Goal: Navigation & Orientation: Understand site structure

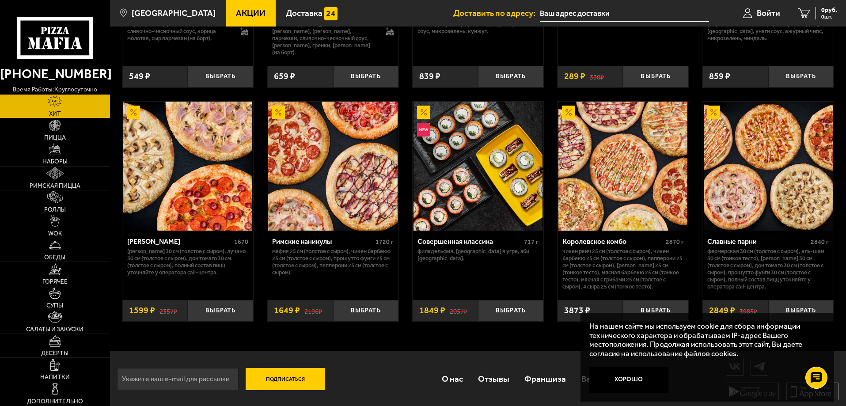
scroll to position [458, 0]
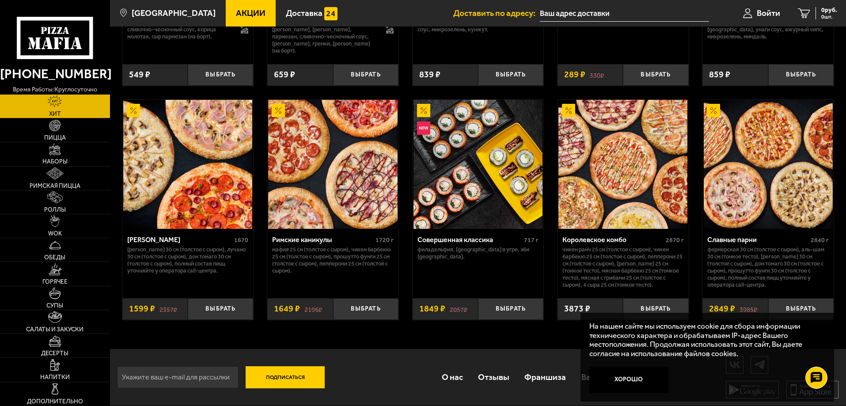
click at [751, 199] on img at bounding box center [768, 164] width 129 height 129
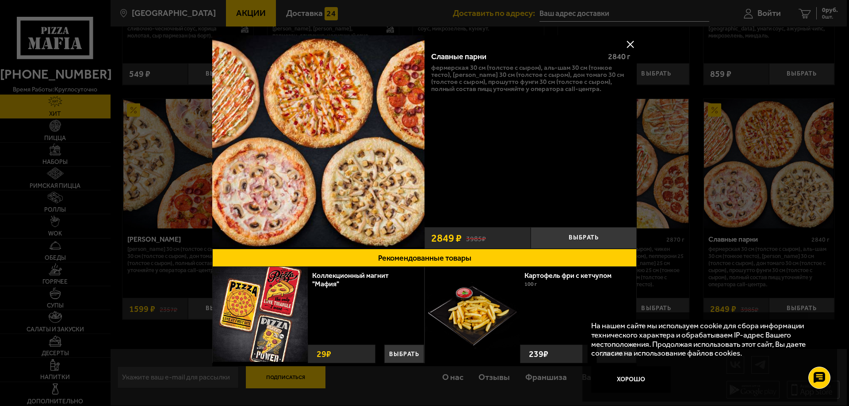
click at [628, 44] on button at bounding box center [629, 44] width 13 height 13
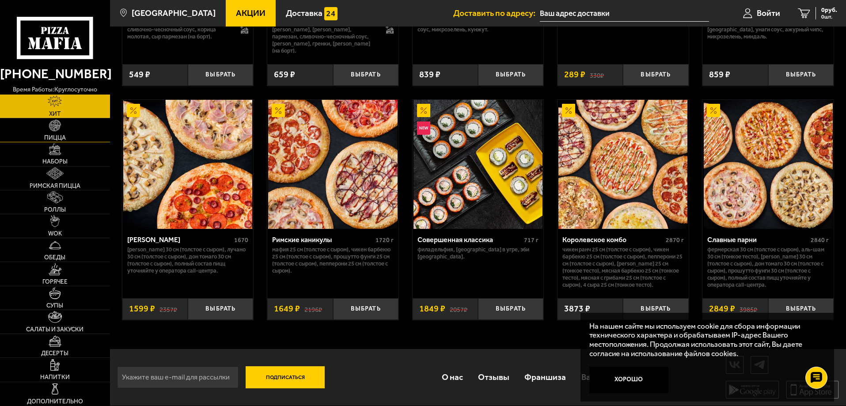
click at [50, 128] on img at bounding box center [55, 126] width 12 height 12
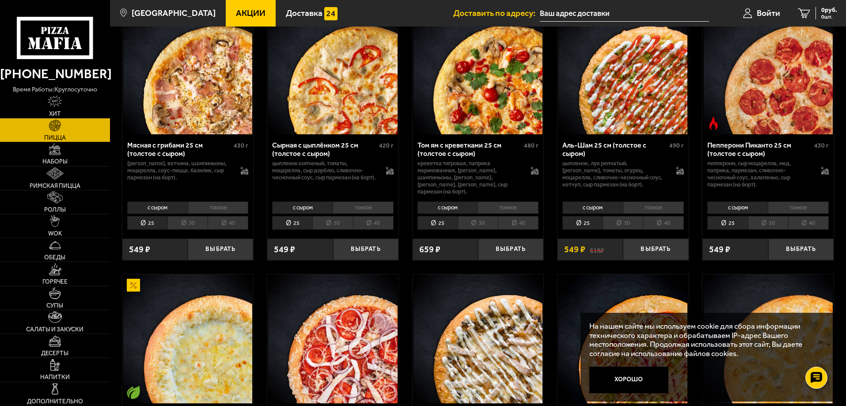
scroll to position [312, 0]
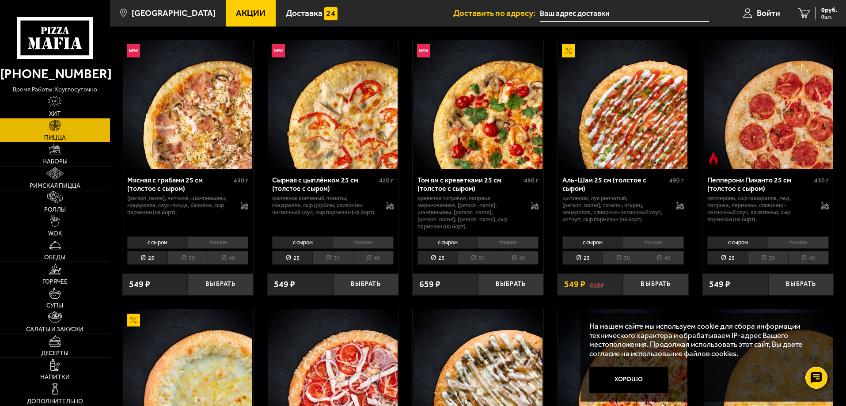
click at [363, 252] on li "40" at bounding box center [373, 258] width 41 height 14
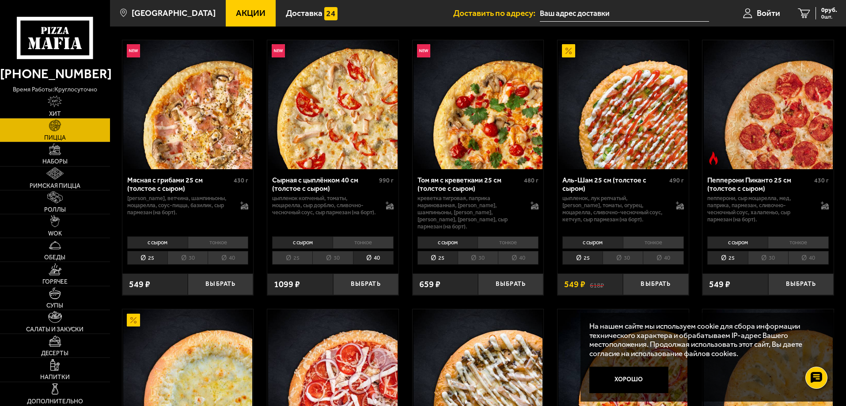
click at [339, 251] on li "30" at bounding box center [332, 258] width 40 height 14
click at [302, 251] on li "25" at bounding box center [292, 258] width 40 height 14
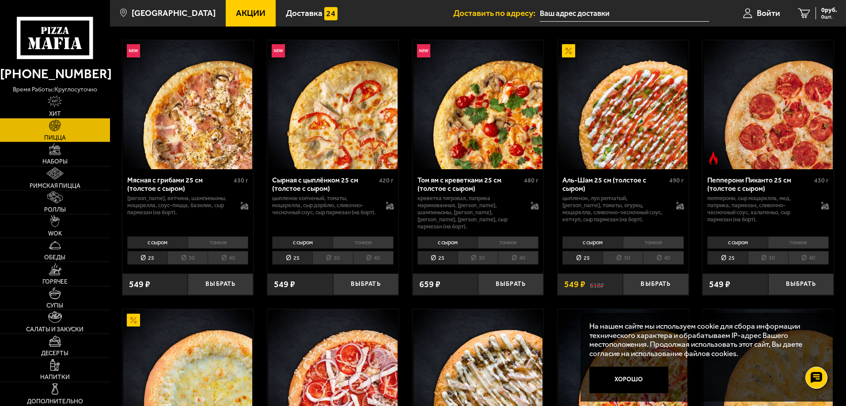
click at [371, 251] on li "40" at bounding box center [373, 258] width 41 height 14
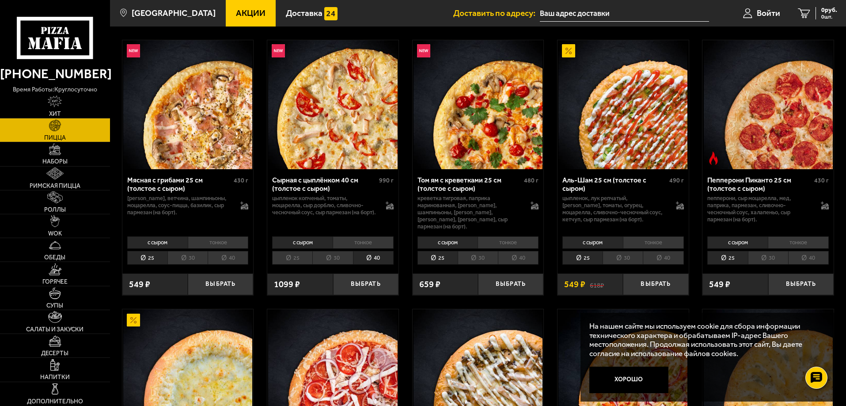
click at [294, 251] on li "25" at bounding box center [292, 258] width 40 height 14
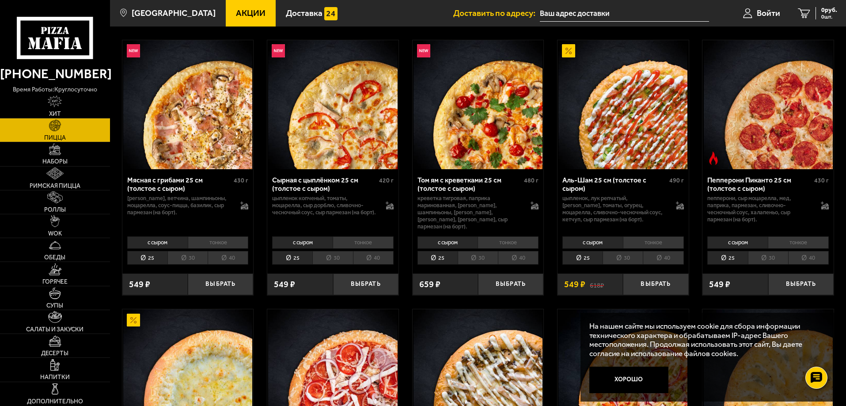
click at [367, 251] on li "40" at bounding box center [373, 258] width 41 height 14
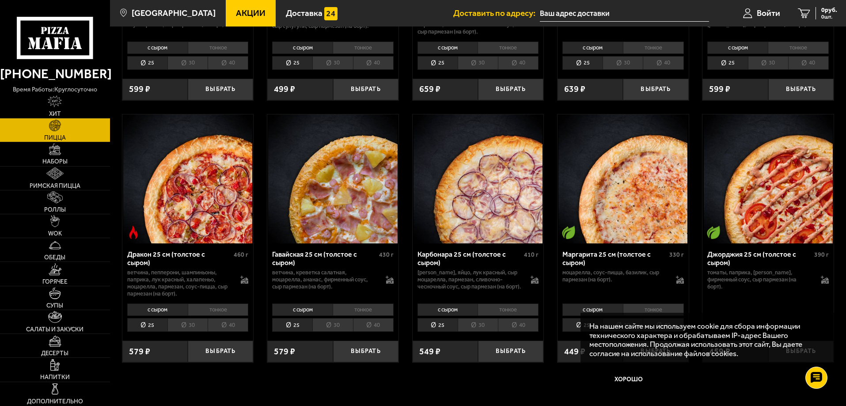
scroll to position [1564, 0]
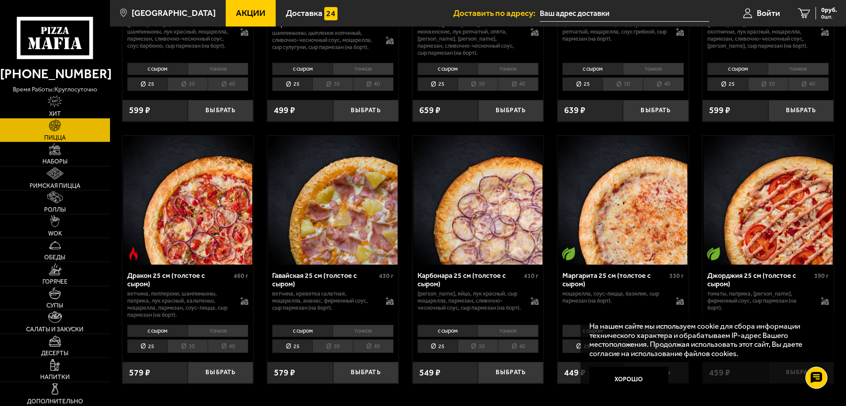
click at [476, 351] on li "30" at bounding box center [478, 346] width 40 height 14
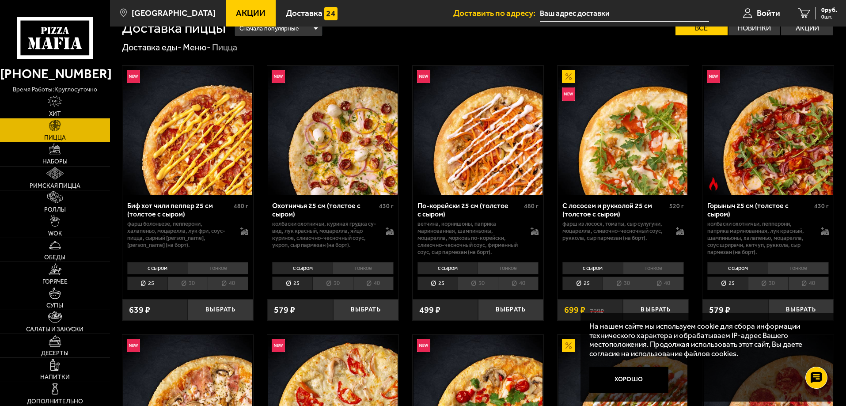
scroll to position [0, 0]
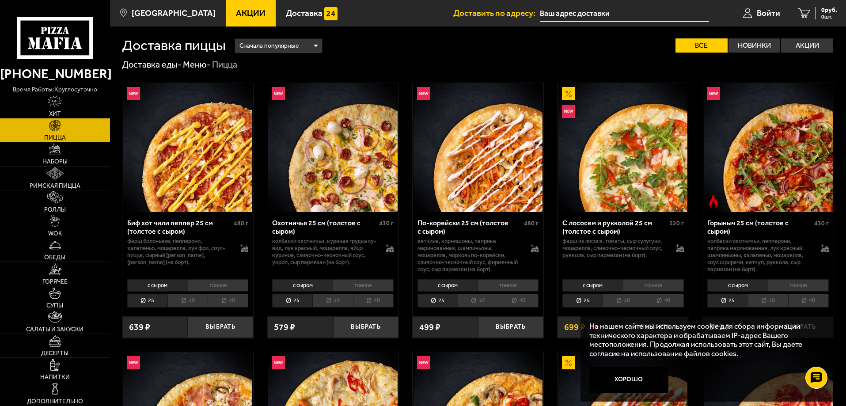
click at [316, 47] on div "Сначала популярные" at bounding box center [278, 46] width 87 height 14
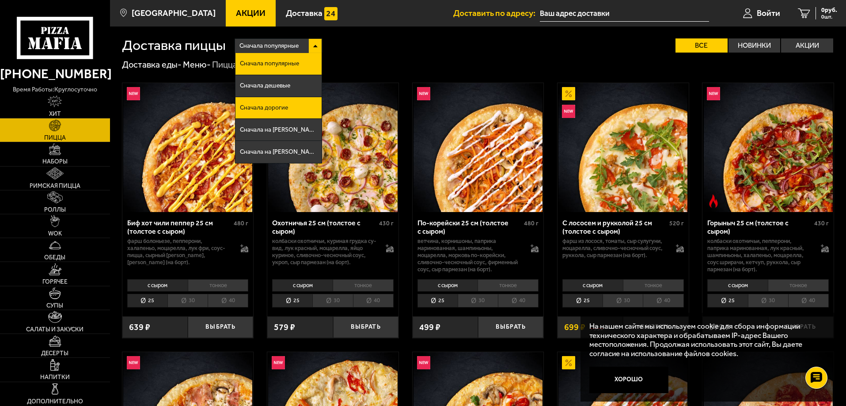
click at [292, 111] on li "Сначала дорогие" at bounding box center [279, 108] width 86 height 22
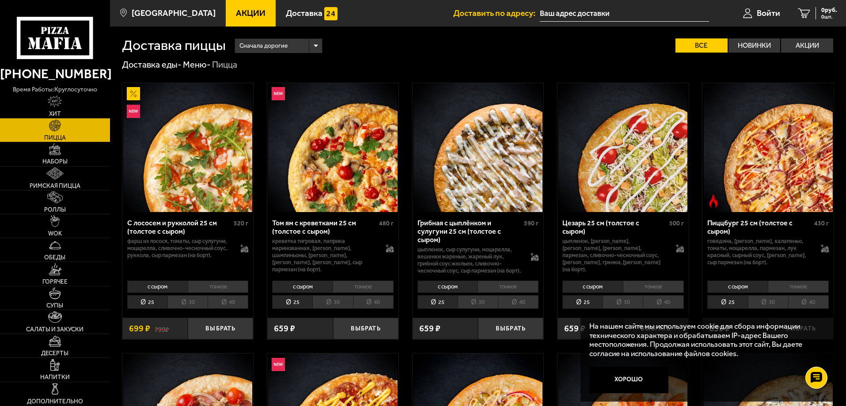
scroll to position [74, 0]
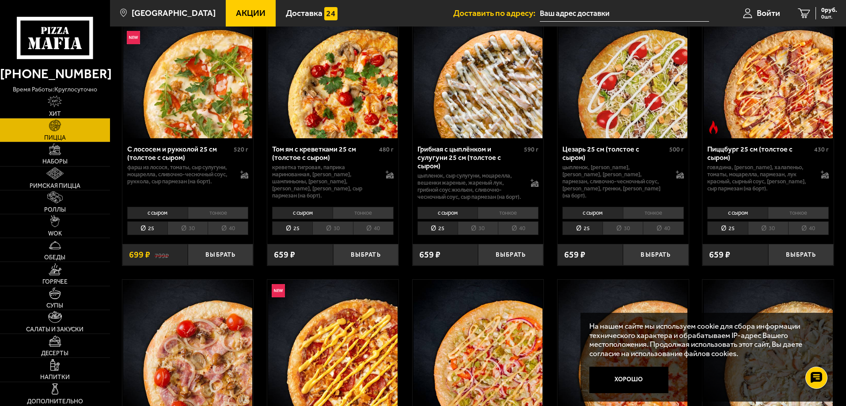
click at [233, 235] on li "40" at bounding box center [228, 228] width 41 height 14
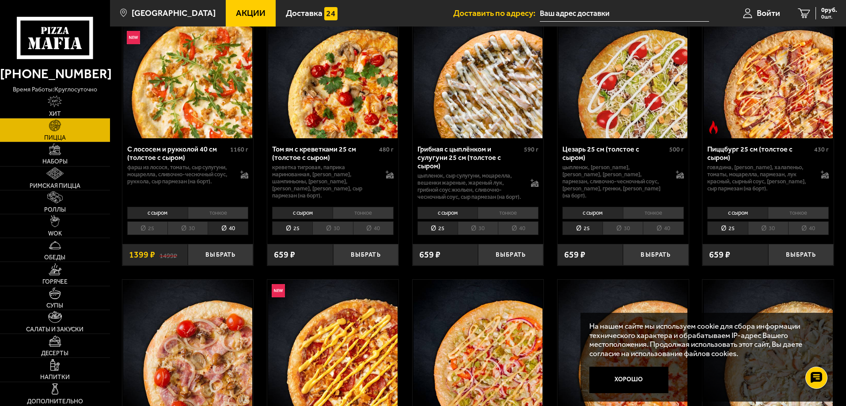
click at [374, 232] on li "40" at bounding box center [373, 228] width 41 height 14
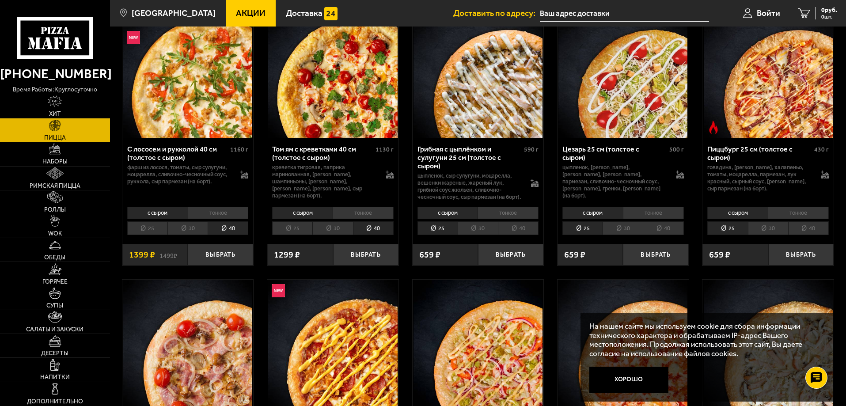
click at [526, 234] on li "40" at bounding box center [518, 228] width 41 height 14
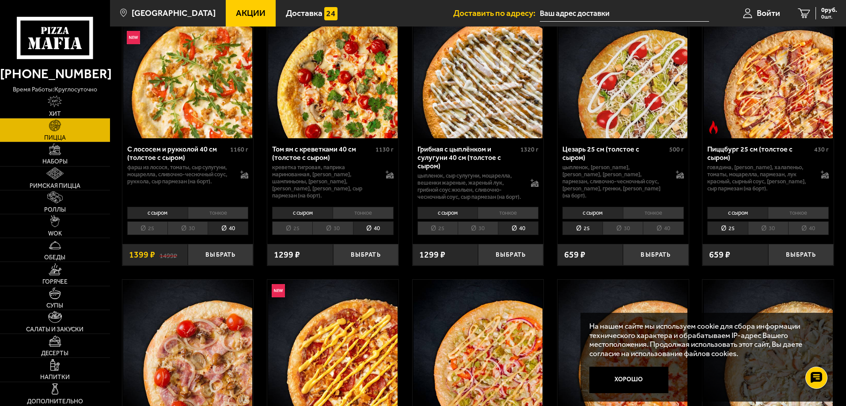
click at [672, 232] on li "40" at bounding box center [663, 228] width 41 height 14
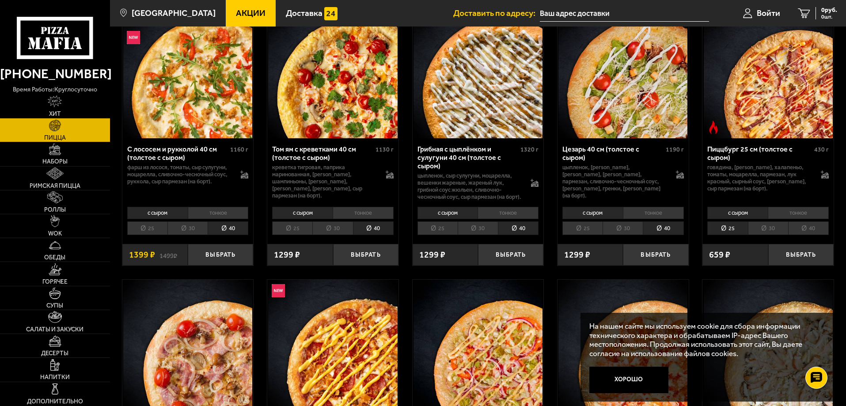
click at [817, 232] on li "40" at bounding box center [809, 228] width 41 height 14
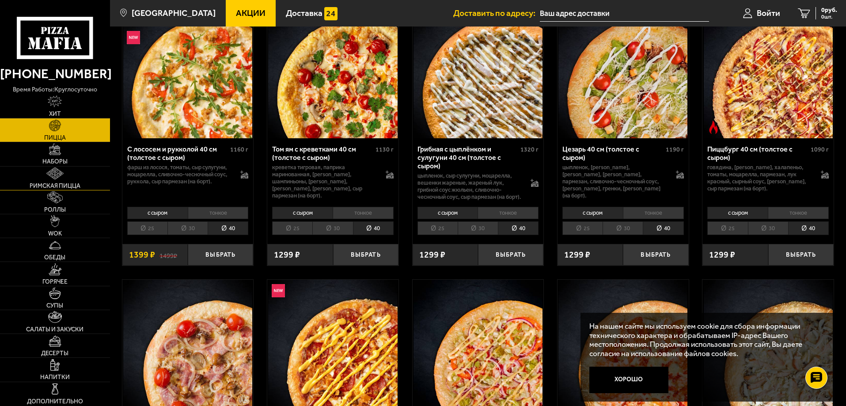
click at [53, 175] on img at bounding box center [54, 174] width 17 height 12
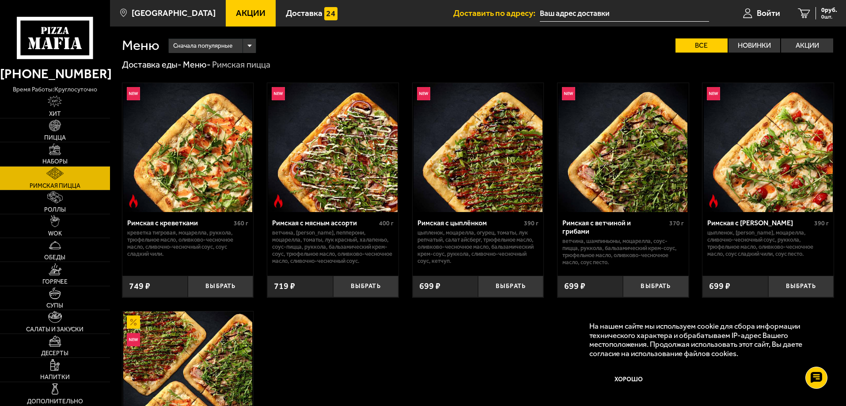
click at [252, 50] on div "Сначала популярные" at bounding box center [212, 46] width 87 height 14
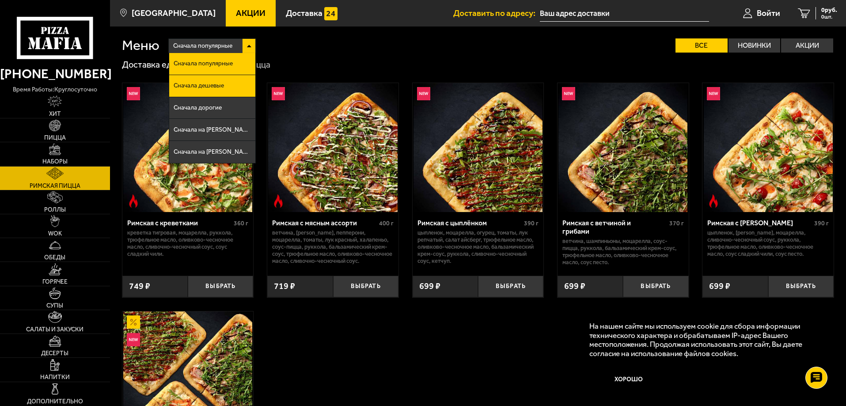
click at [187, 88] on span "Сначала дешевые" at bounding box center [199, 86] width 50 height 6
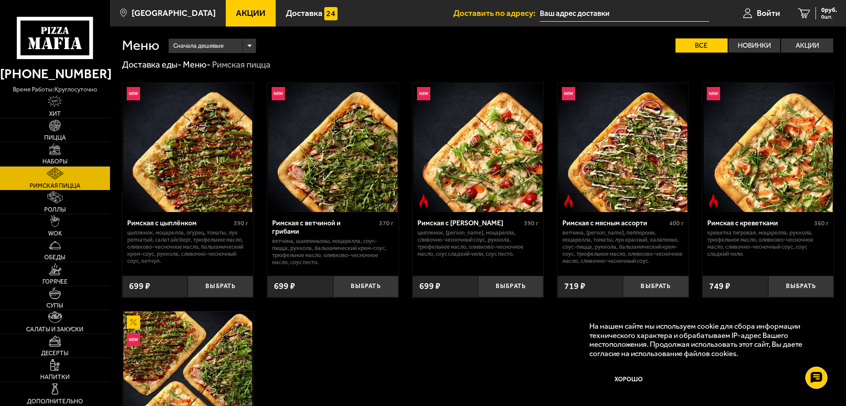
click at [203, 48] on span "Сначала дешевые" at bounding box center [198, 46] width 50 height 17
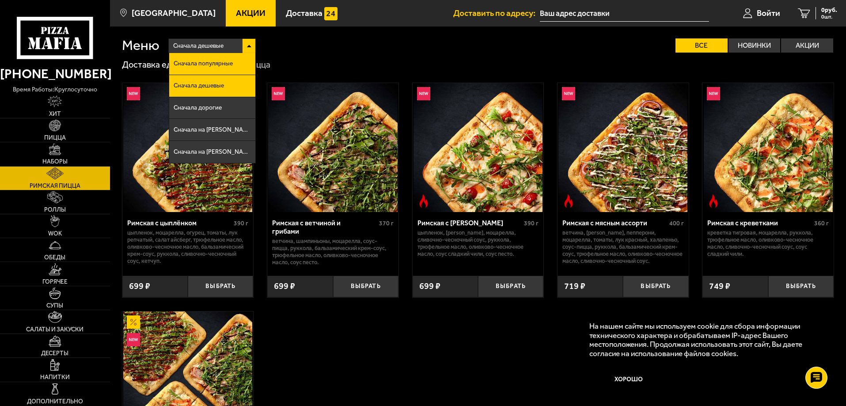
click at [199, 60] on li "Сначала популярные" at bounding box center [212, 64] width 86 height 22
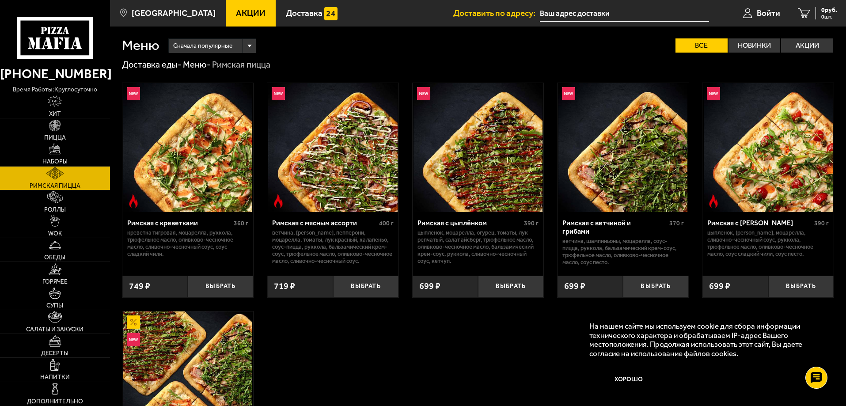
click at [252, 45] on div "Сначала популярные" at bounding box center [212, 46] width 87 height 14
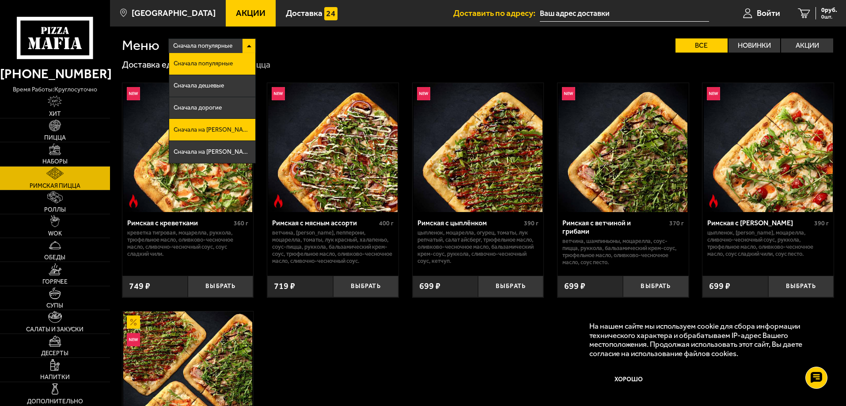
click at [192, 126] on li "Сначала на [PERSON_NAME]" at bounding box center [212, 130] width 86 height 22
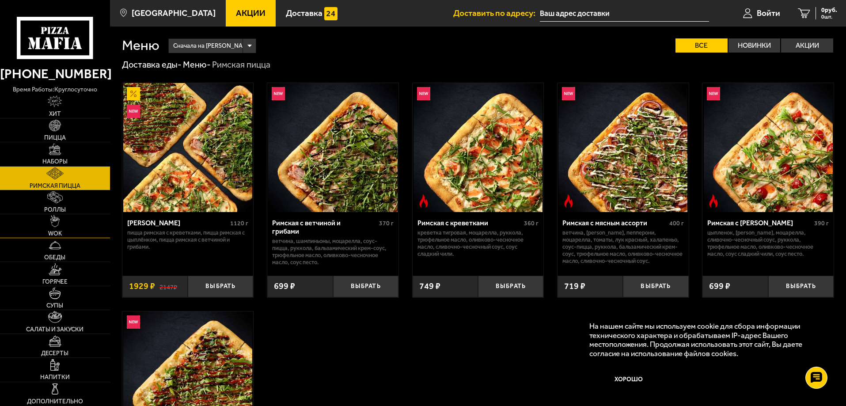
click at [50, 227] on link "WOK" at bounding box center [55, 225] width 110 height 23
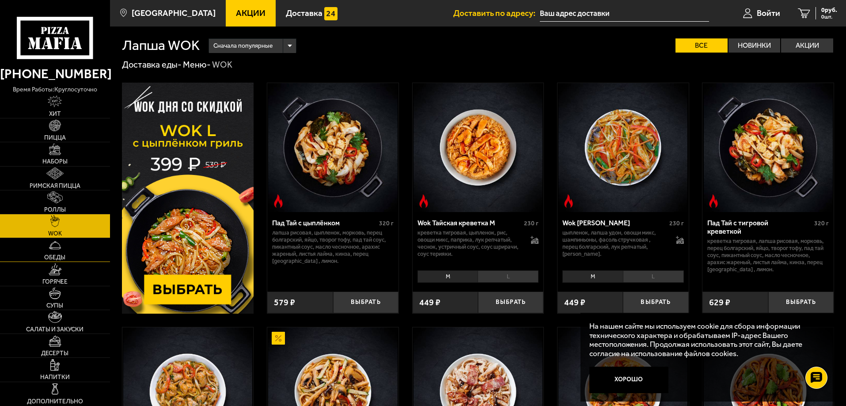
click at [54, 252] on link "Обеды" at bounding box center [55, 249] width 110 height 23
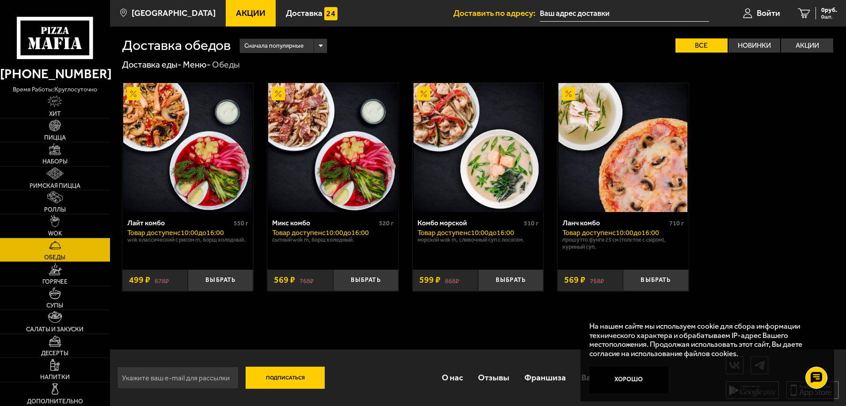
scroll to position [0, 0]
click at [57, 280] on span "Горячее" at bounding box center [54, 282] width 25 height 6
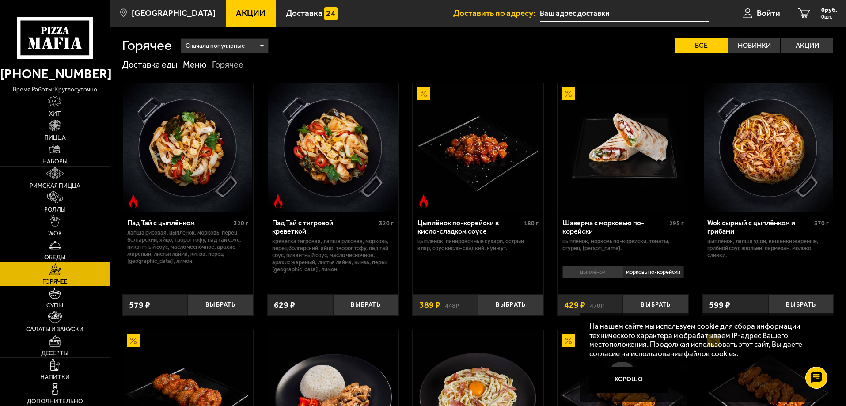
click at [60, 252] on link "Обеды" at bounding box center [55, 249] width 110 height 23
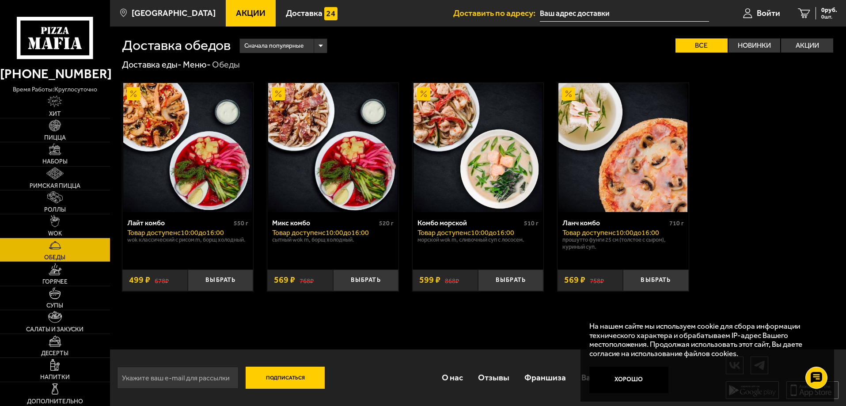
scroll to position [0, 0]
click at [54, 271] on img at bounding box center [55, 269] width 13 height 12
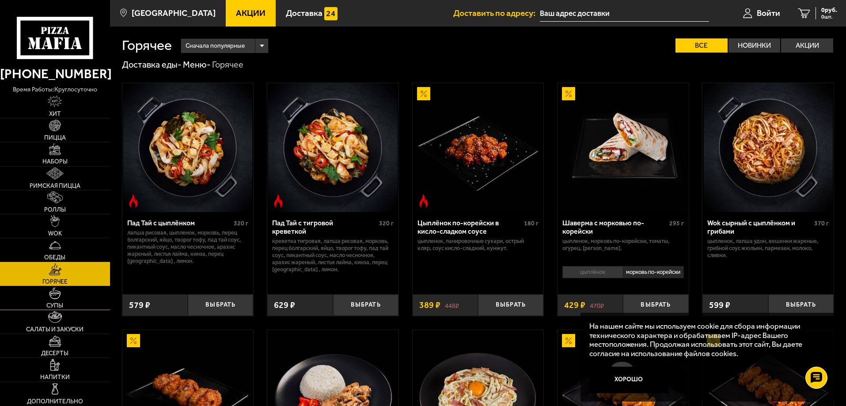
click at [53, 295] on img at bounding box center [55, 293] width 12 height 12
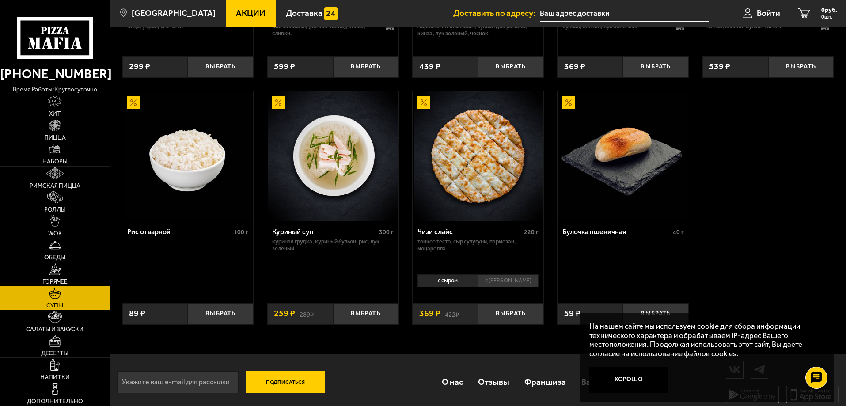
scroll to position [321, 0]
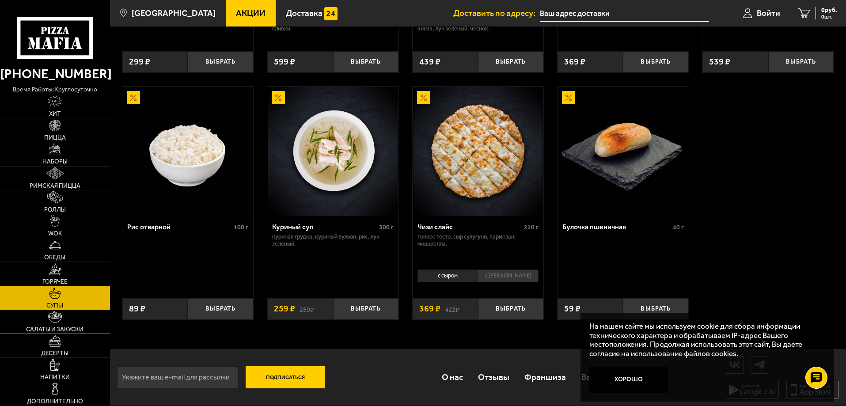
click at [53, 320] on img at bounding box center [54, 317] width 13 height 12
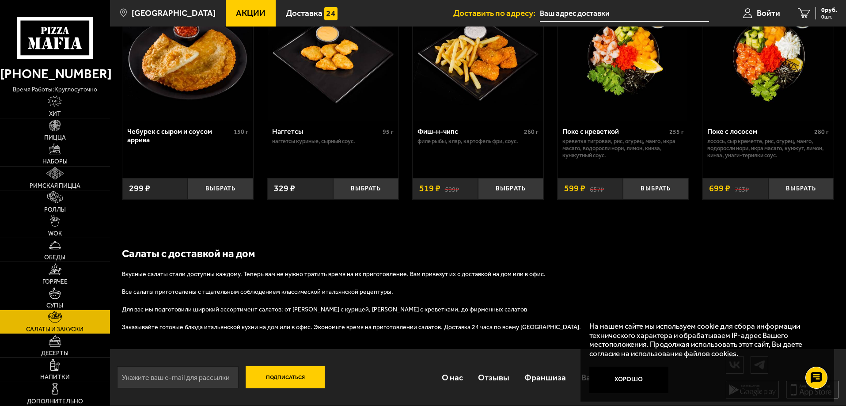
scroll to position [514, 0]
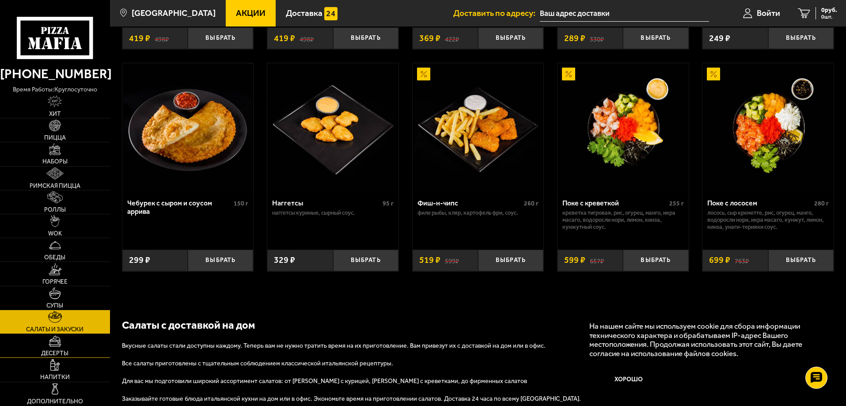
click at [49, 342] on img at bounding box center [55, 341] width 13 height 12
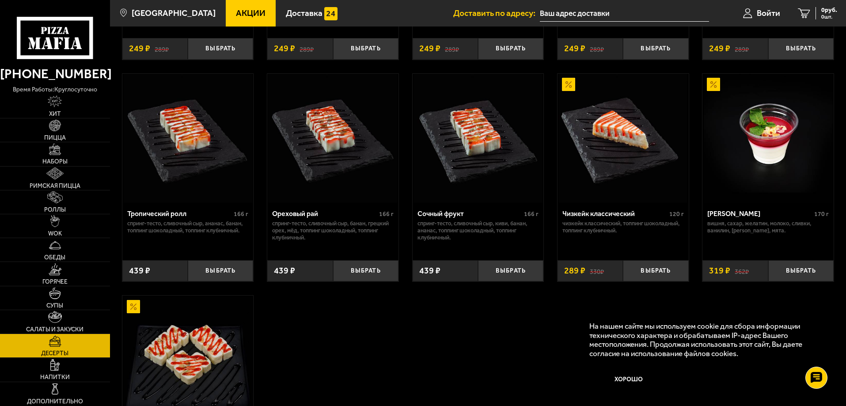
scroll to position [295, 0]
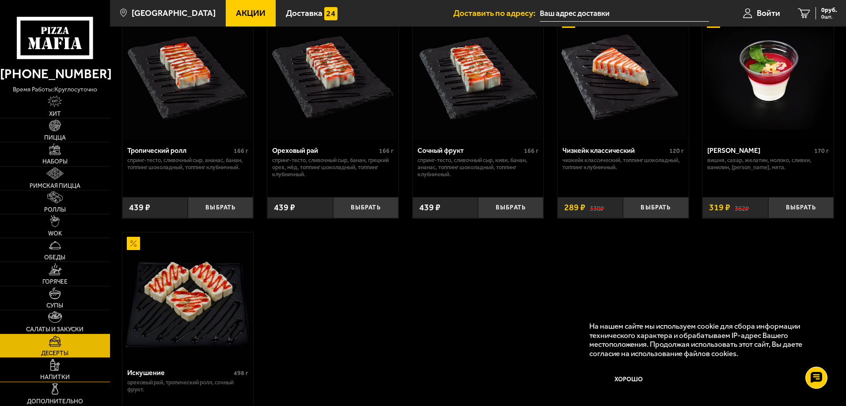
click at [53, 371] on link "Напитки" at bounding box center [55, 369] width 110 height 23
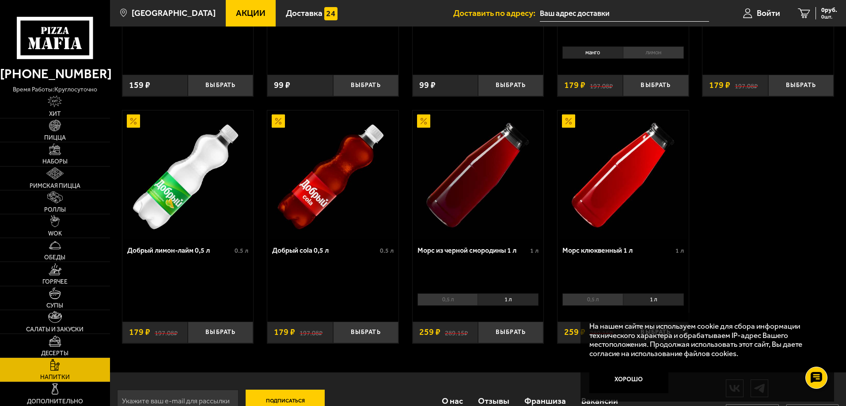
scroll to position [468, 0]
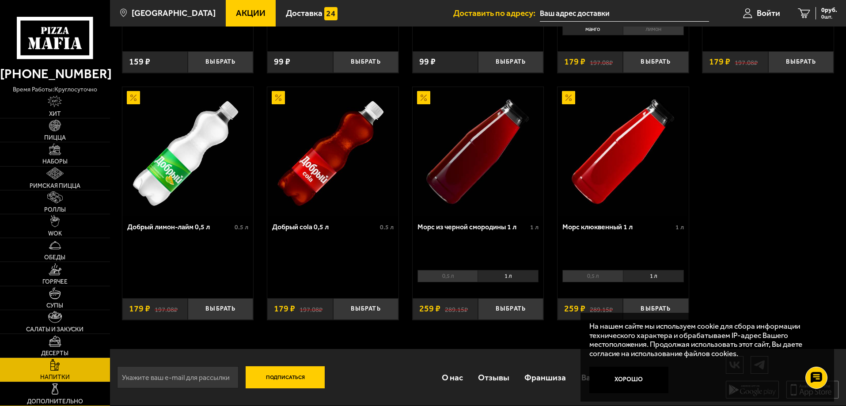
click at [55, 391] on img at bounding box center [55, 389] width 12 height 12
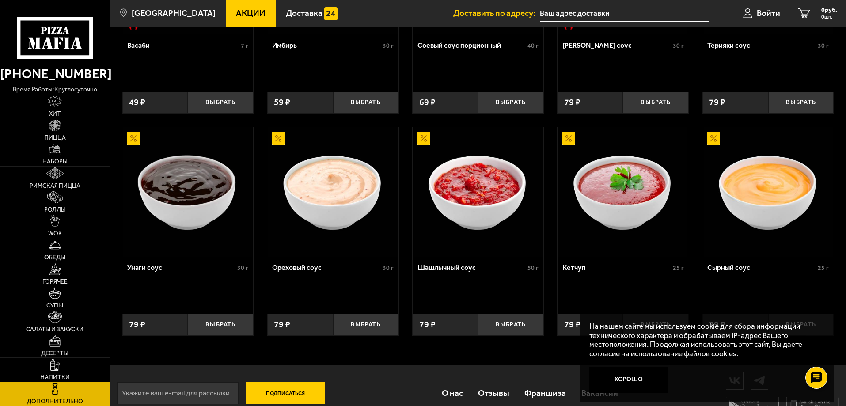
scroll to position [418, 0]
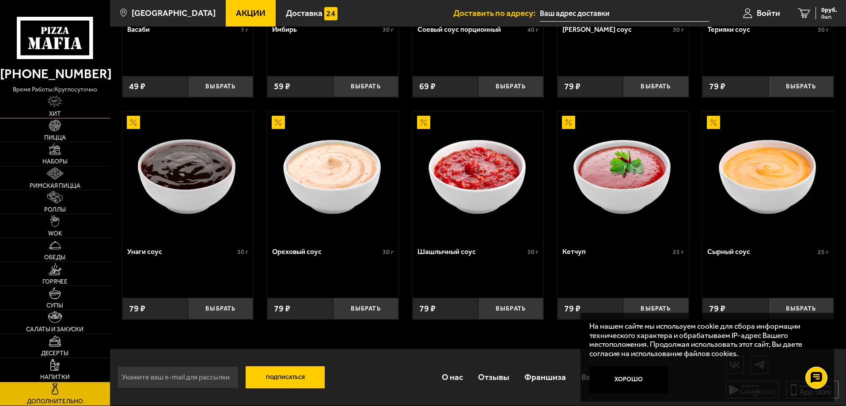
click at [56, 108] on link "Хит" at bounding box center [55, 106] width 110 height 23
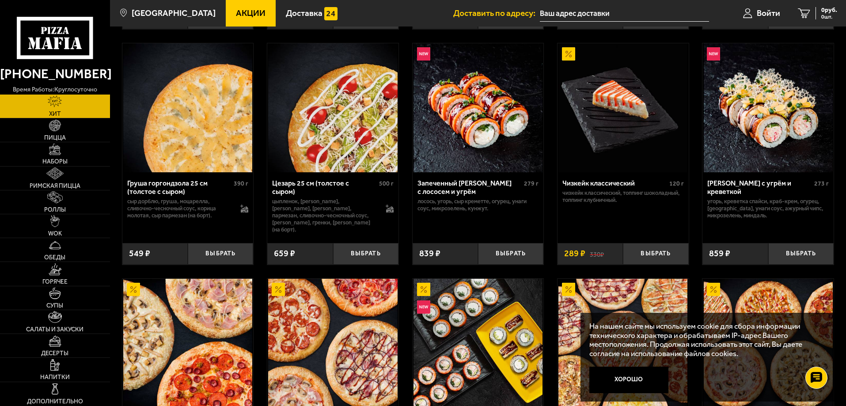
scroll to position [90, 0]
